Goal: Task Accomplishment & Management: Manage account settings

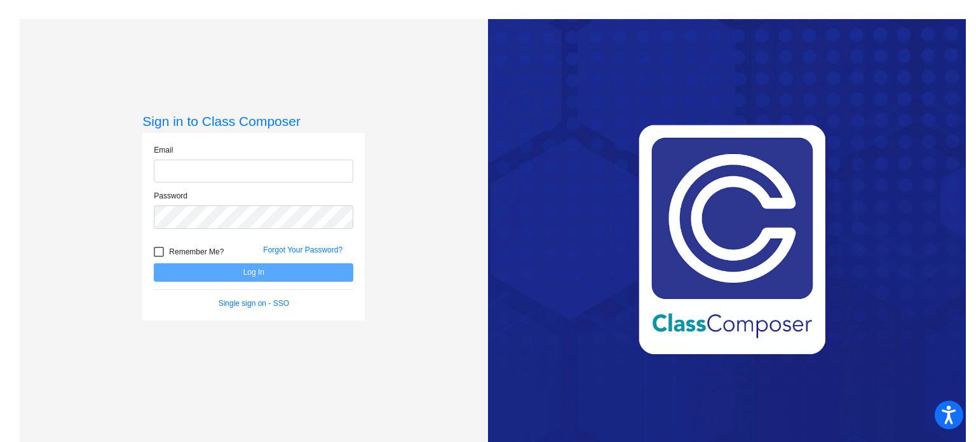
type input "[EMAIL_ADDRESS][DOMAIN_NAME]"
click at [201, 270] on button "Log In" at bounding box center [254, 272] width 200 height 18
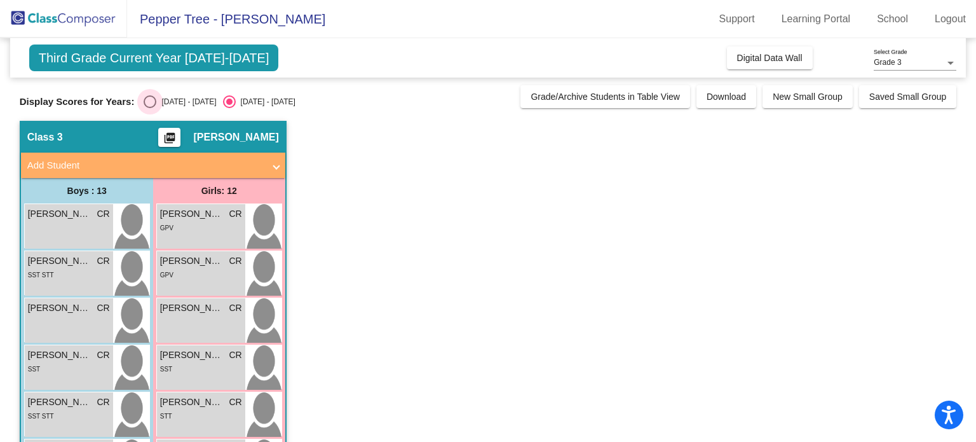
click at [152, 101] on div "Select an option" at bounding box center [150, 101] width 13 height 13
click at [150, 108] on input "[DATE] - [DATE]" at bounding box center [149, 108] width 1 height 1
radio input "true"
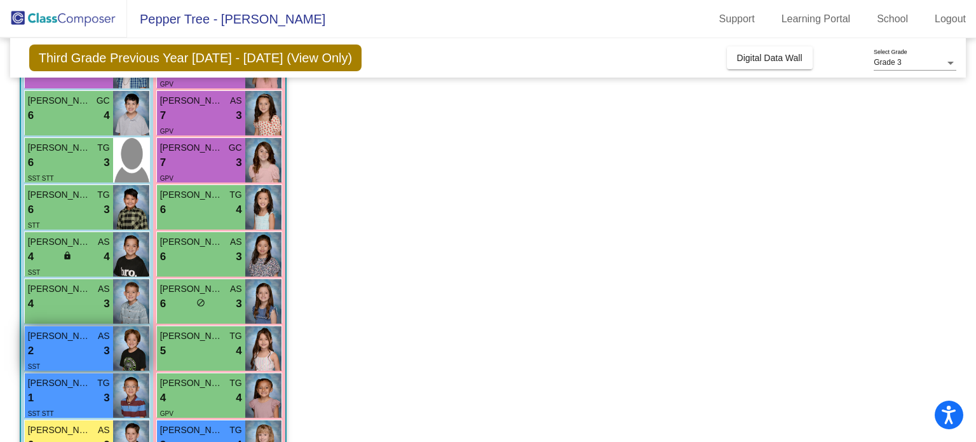
scroll to position [392, 0]
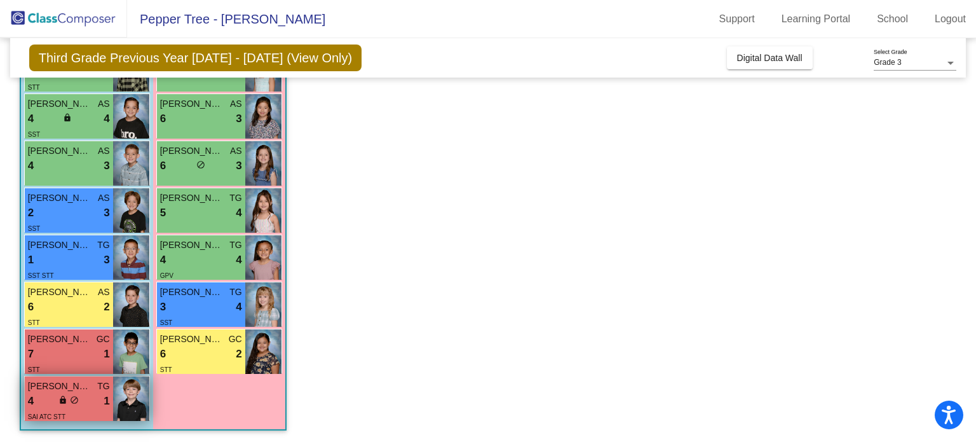
click at [59, 400] on span "lock" at bounding box center [62, 399] width 9 height 9
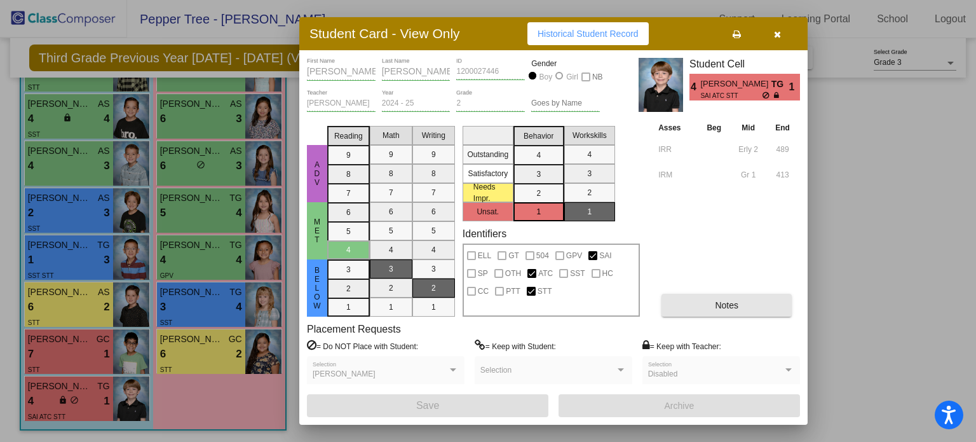
click at [732, 307] on span "Notes" at bounding box center [727, 305] width 24 height 10
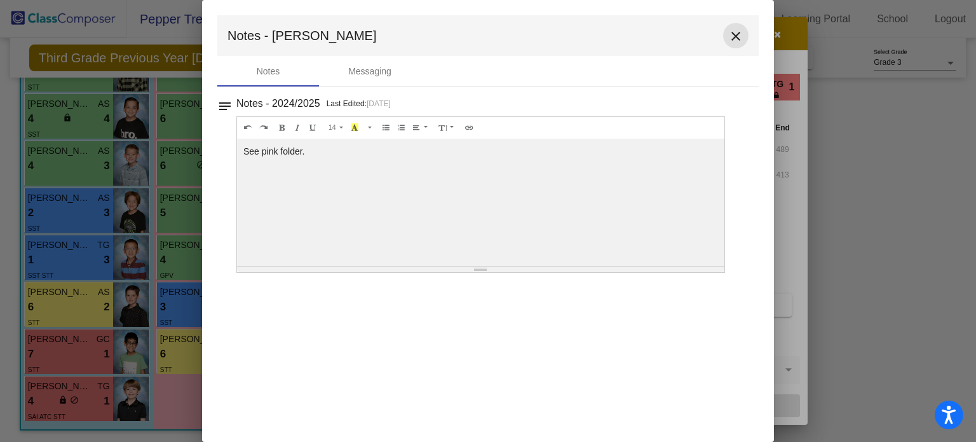
click at [733, 35] on mat-icon "close" at bounding box center [735, 36] width 15 height 15
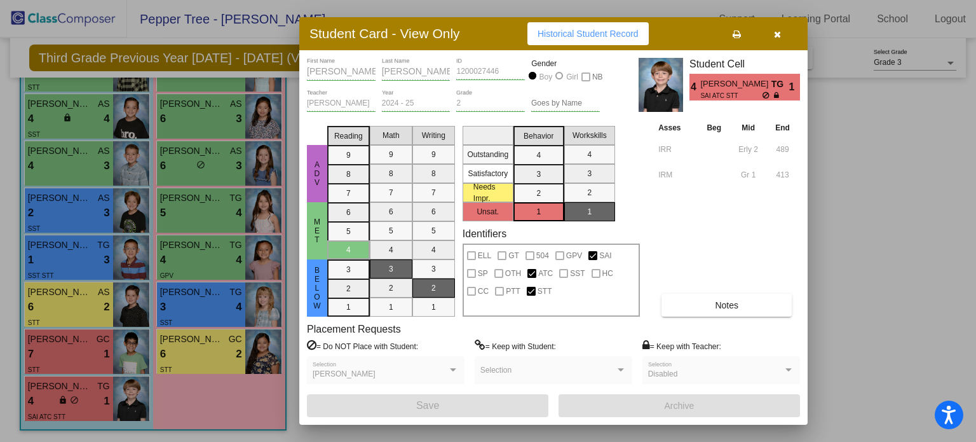
click at [778, 35] on icon "button" at bounding box center [777, 34] width 7 height 9
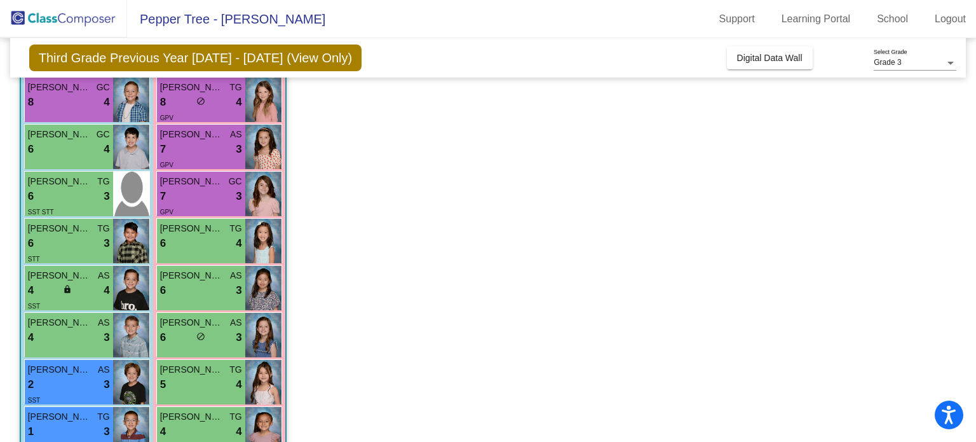
scroll to position [318, 0]
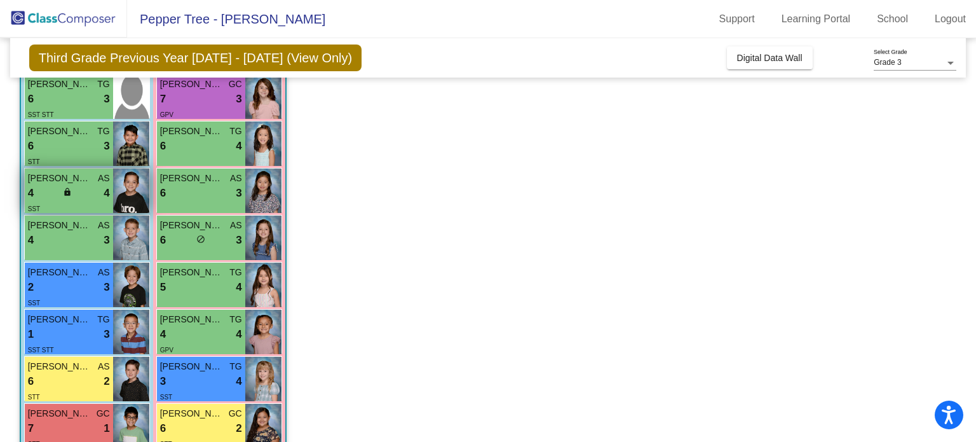
click at [69, 198] on div "lock do_not_disturb_alt" at bounding box center [68, 193] width 11 height 13
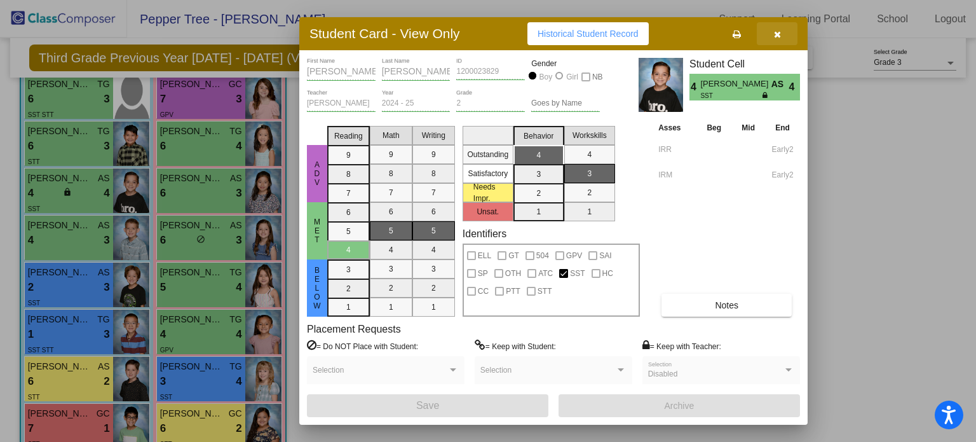
click at [778, 32] on icon "button" at bounding box center [777, 34] width 7 height 9
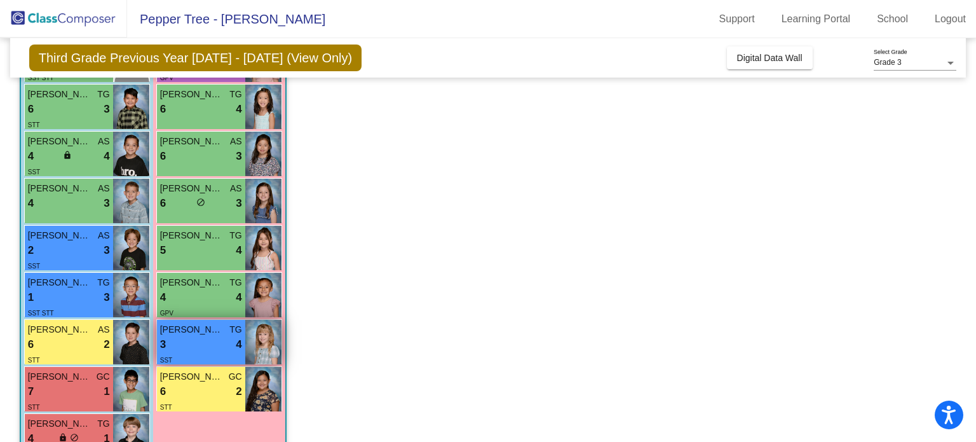
scroll to position [392, 0]
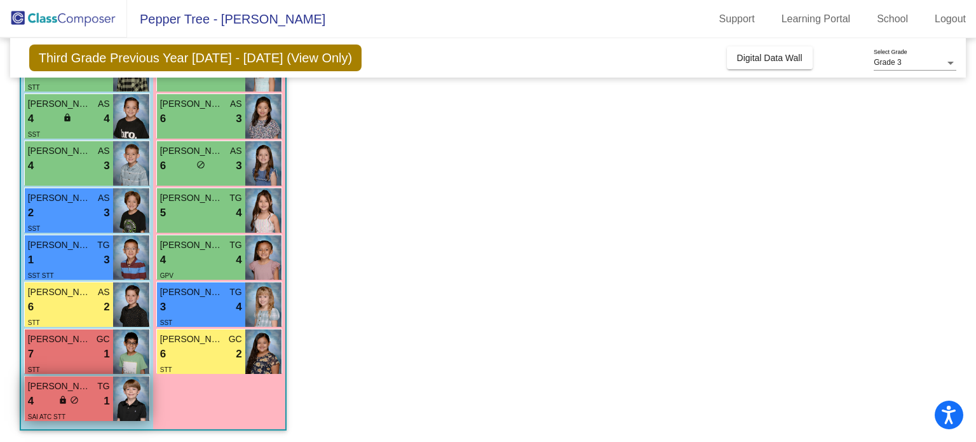
click at [64, 402] on span "lock" at bounding box center [62, 399] width 9 height 9
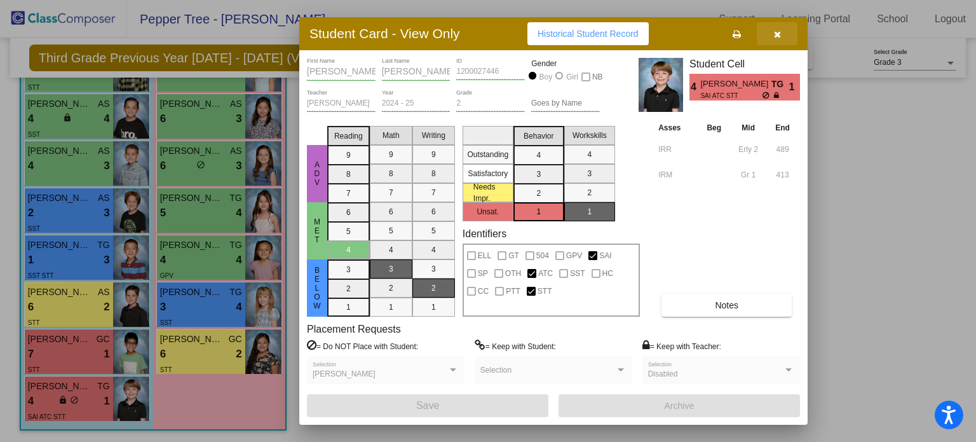
click at [779, 30] on icon "button" at bounding box center [777, 34] width 7 height 9
